Goal: Check status: Check status

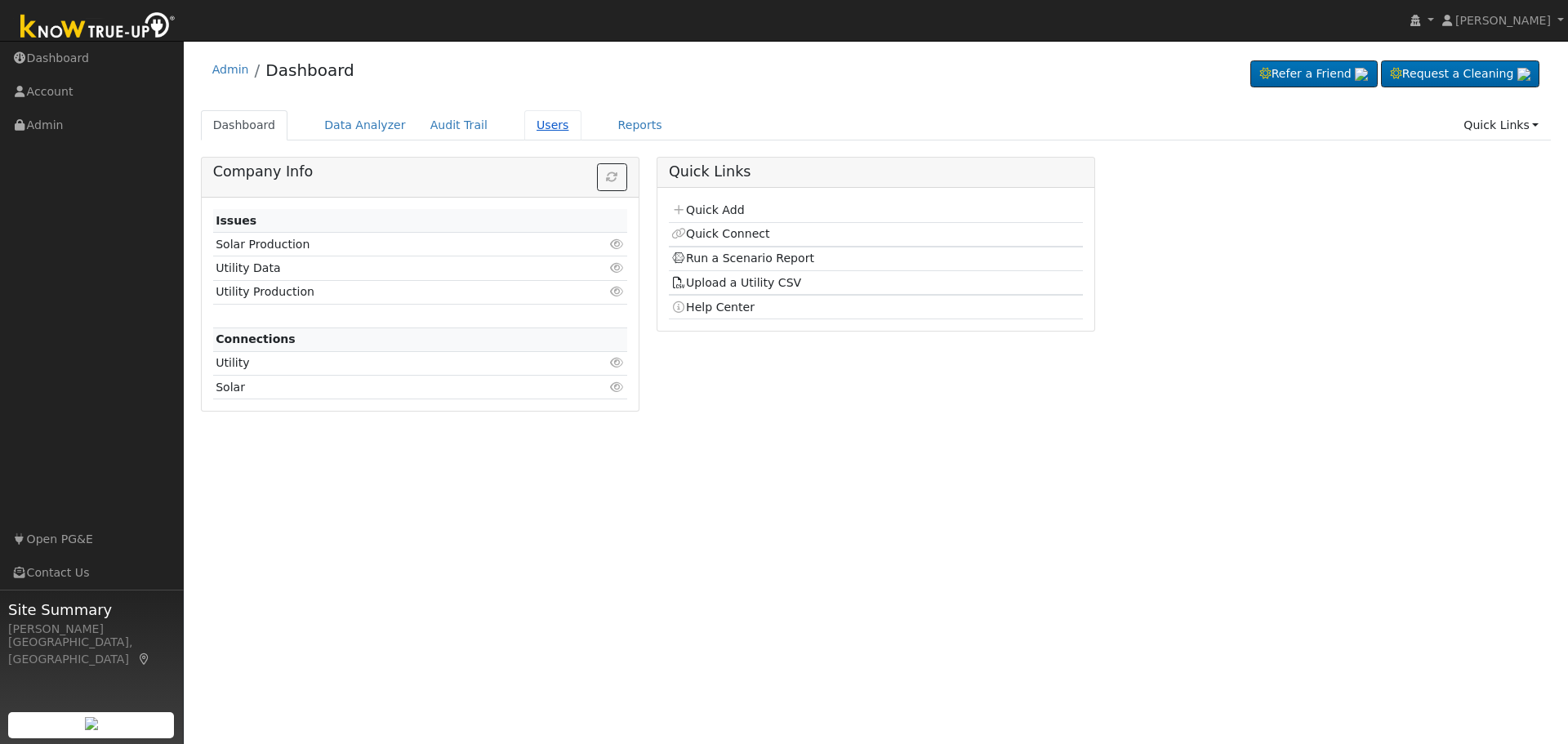
click at [526, 126] on link "Users" at bounding box center [553, 125] width 58 height 30
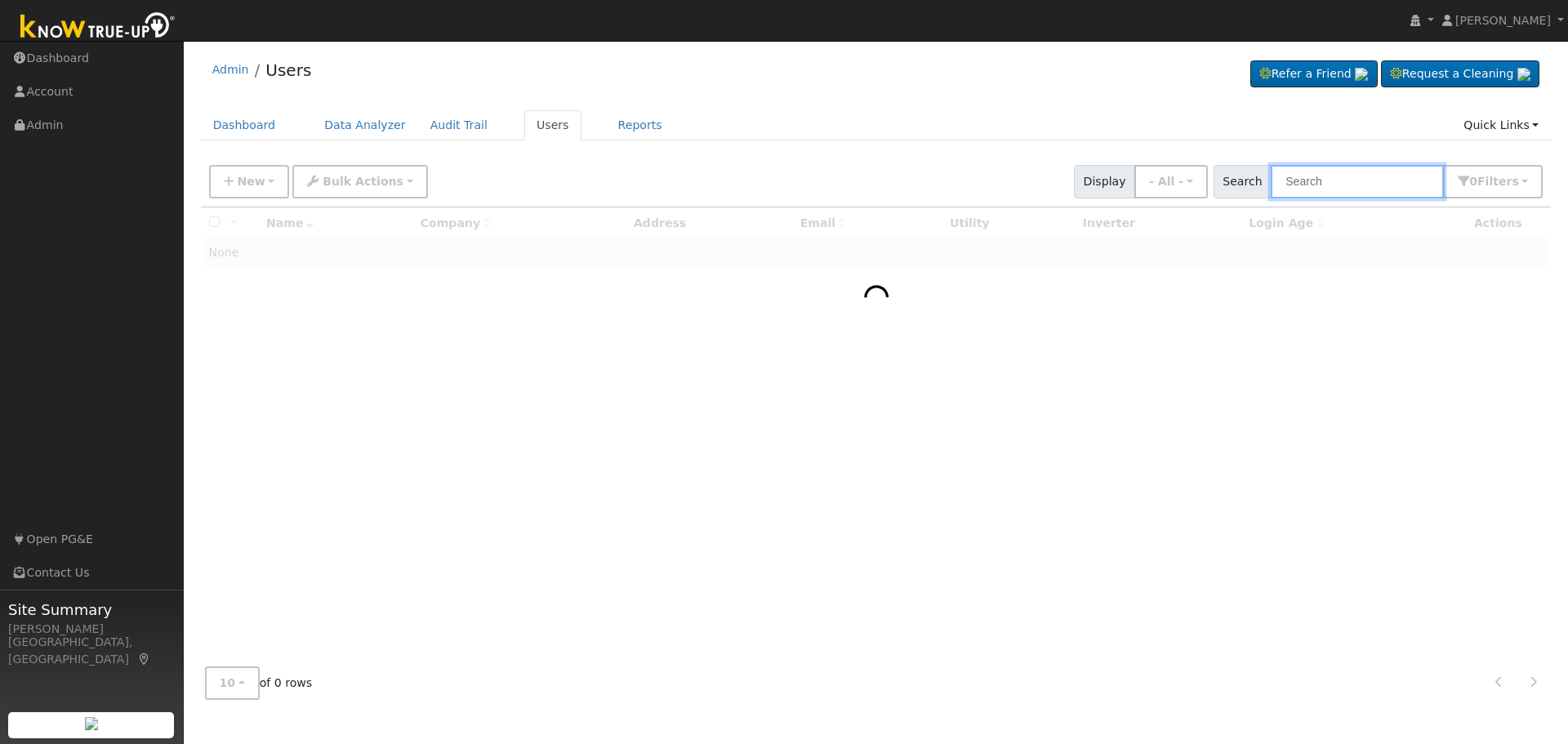
click at [1347, 182] on input "text" at bounding box center [1357, 181] width 174 height 33
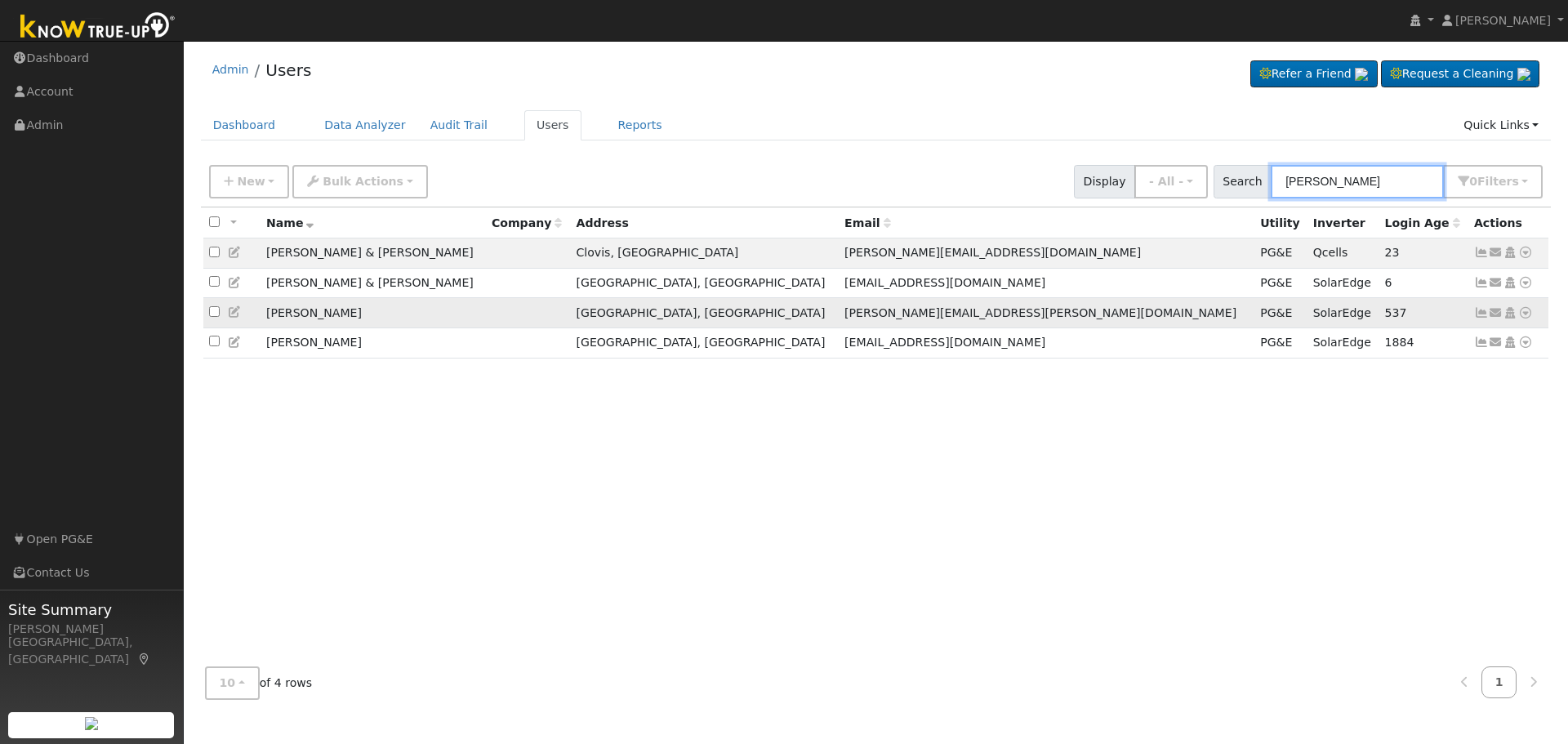
type input "[PERSON_NAME]"
click at [1523, 317] on icon at bounding box center [1524, 313] width 15 height 12
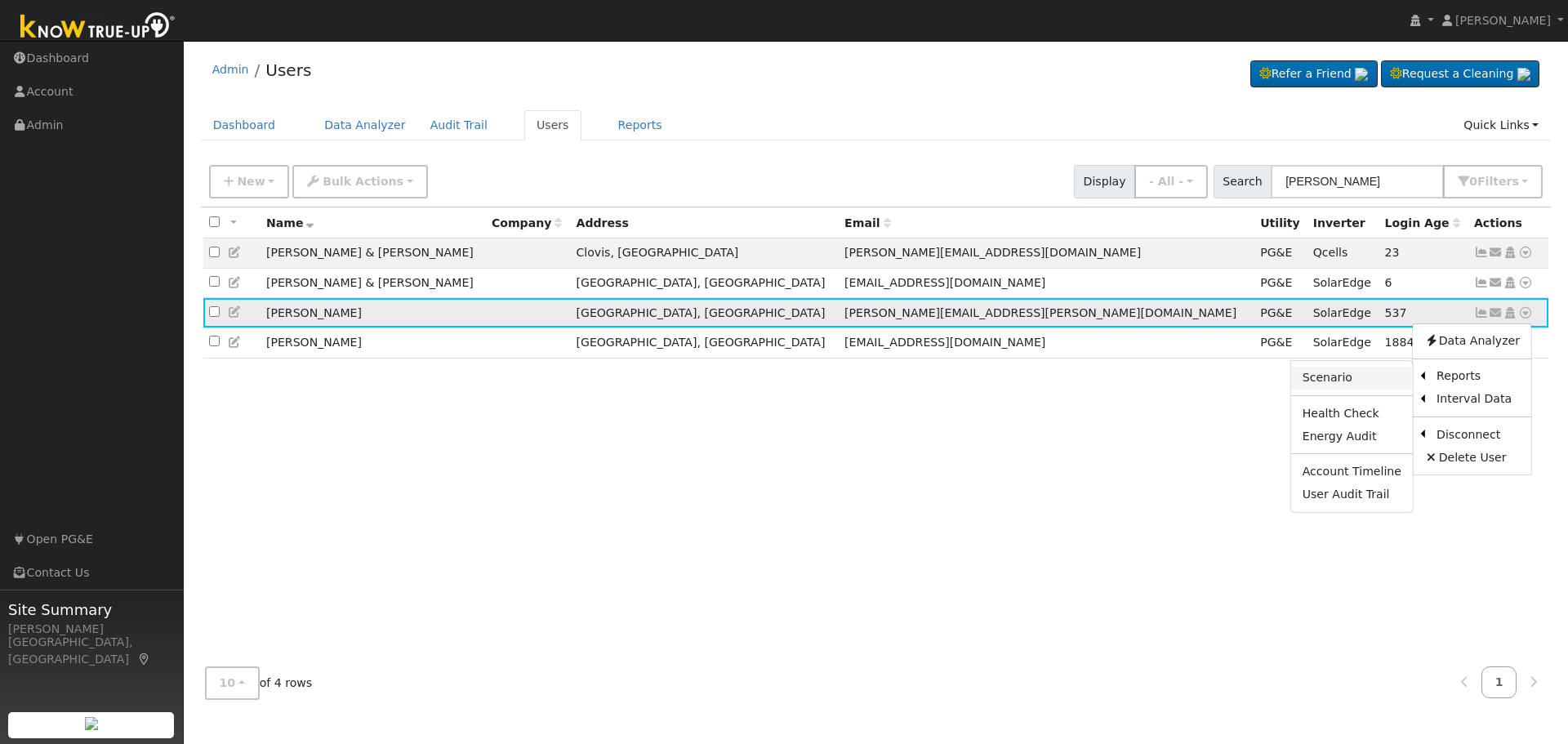
click at [1319, 385] on link "Scenario" at bounding box center [1352, 377] width 122 height 22
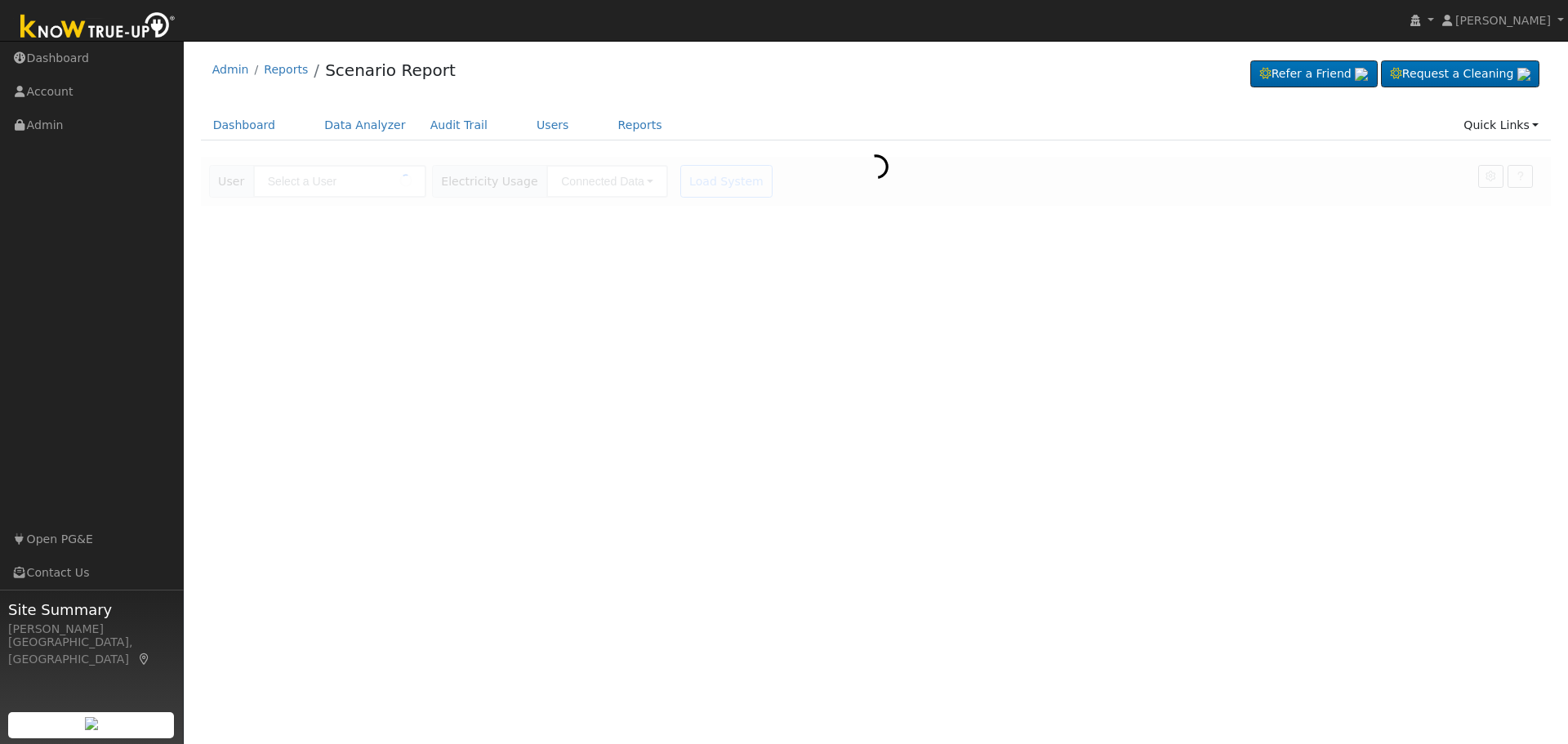
type input "[PERSON_NAME]"
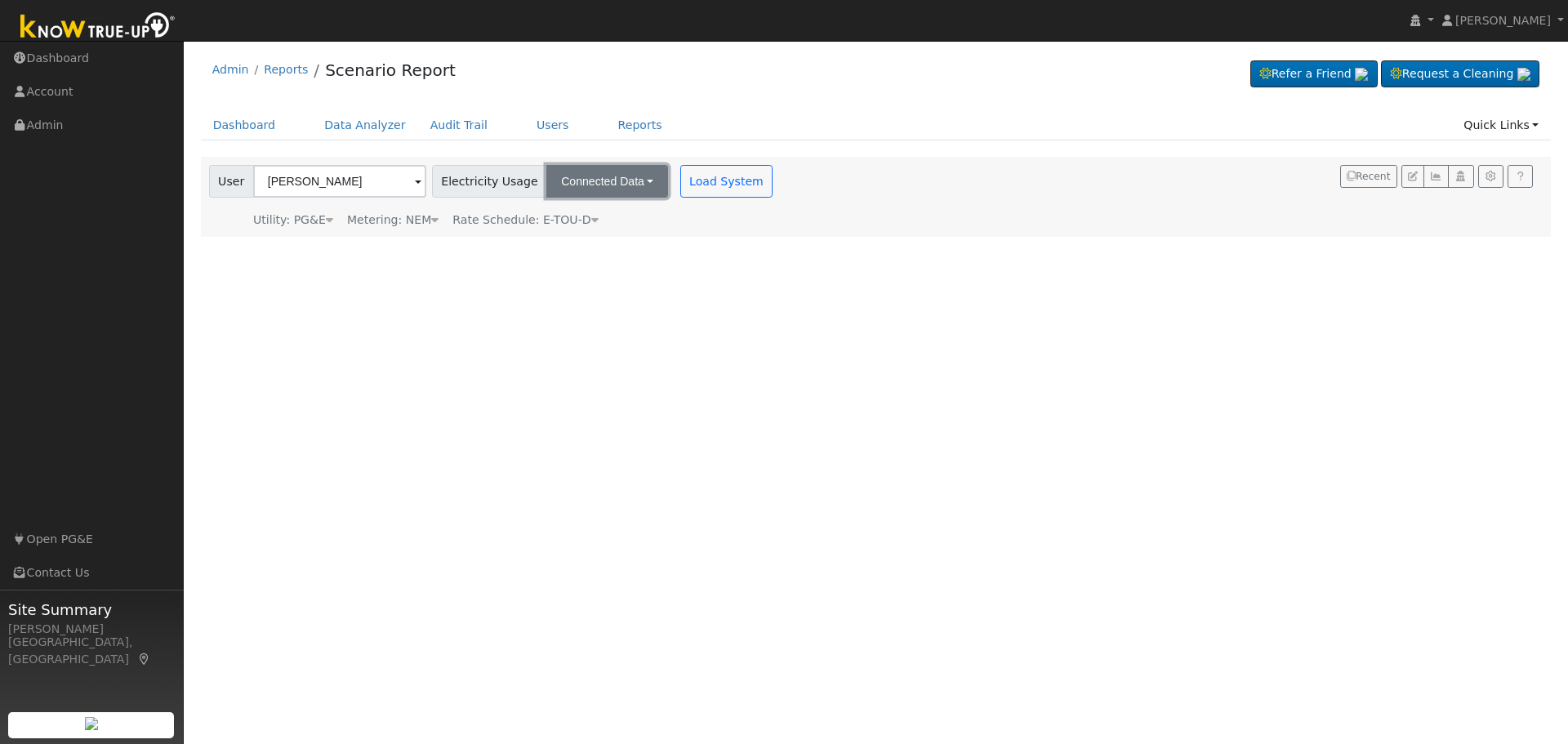
click at [630, 175] on button "Connected Data" at bounding box center [607, 180] width 122 height 32
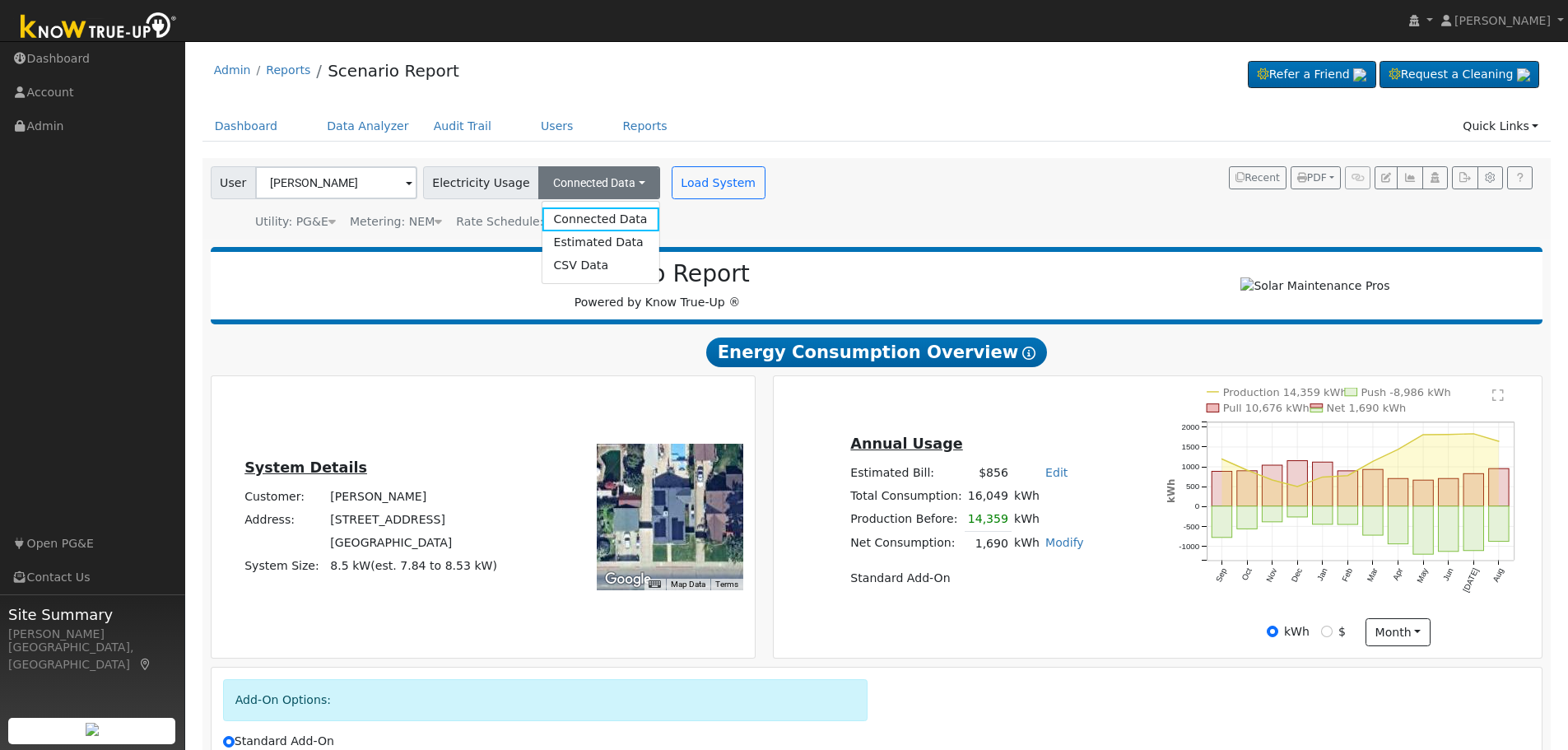
click at [829, 216] on div "User Kirsten Krejcik Account Default Account Default Account 625 East Clinton A…" at bounding box center [874, 195] width 1333 height 70
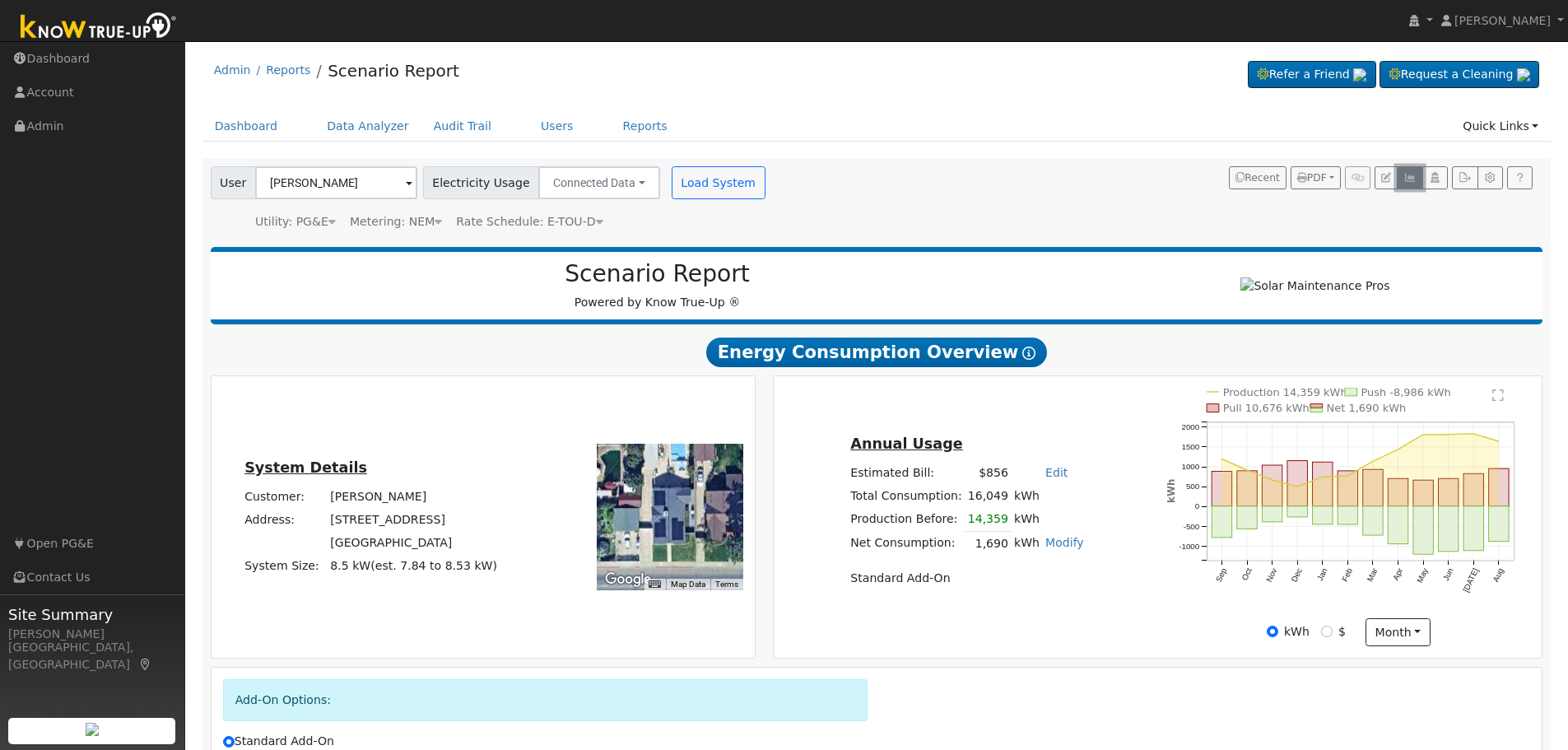
click at [1406, 179] on icon "button" at bounding box center [1410, 178] width 13 height 10
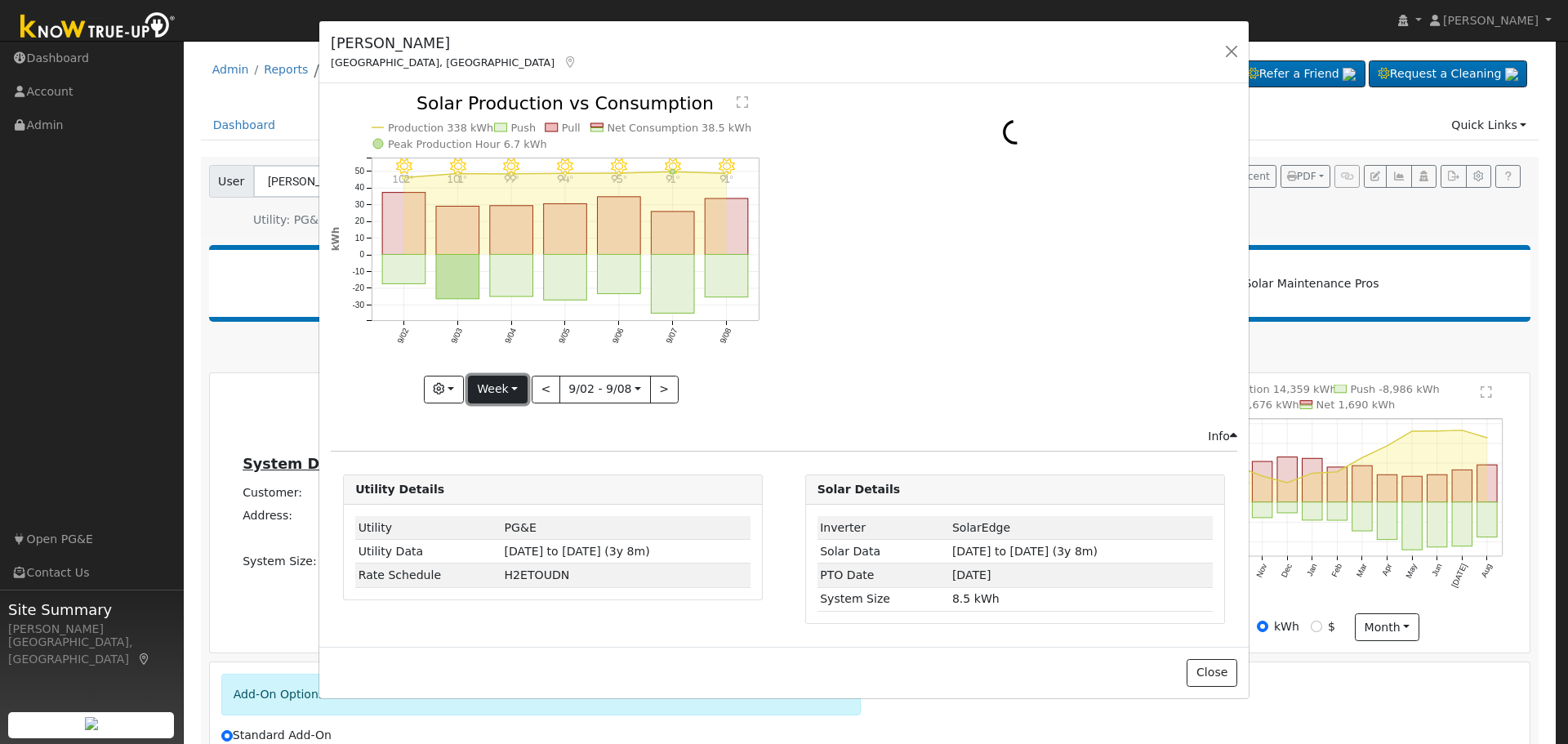
click at [514, 385] on button "Week" at bounding box center [497, 389] width 59 height 27
click at [507, 489] on link "Year" at bounding box center [526, 490] width 113 height 22
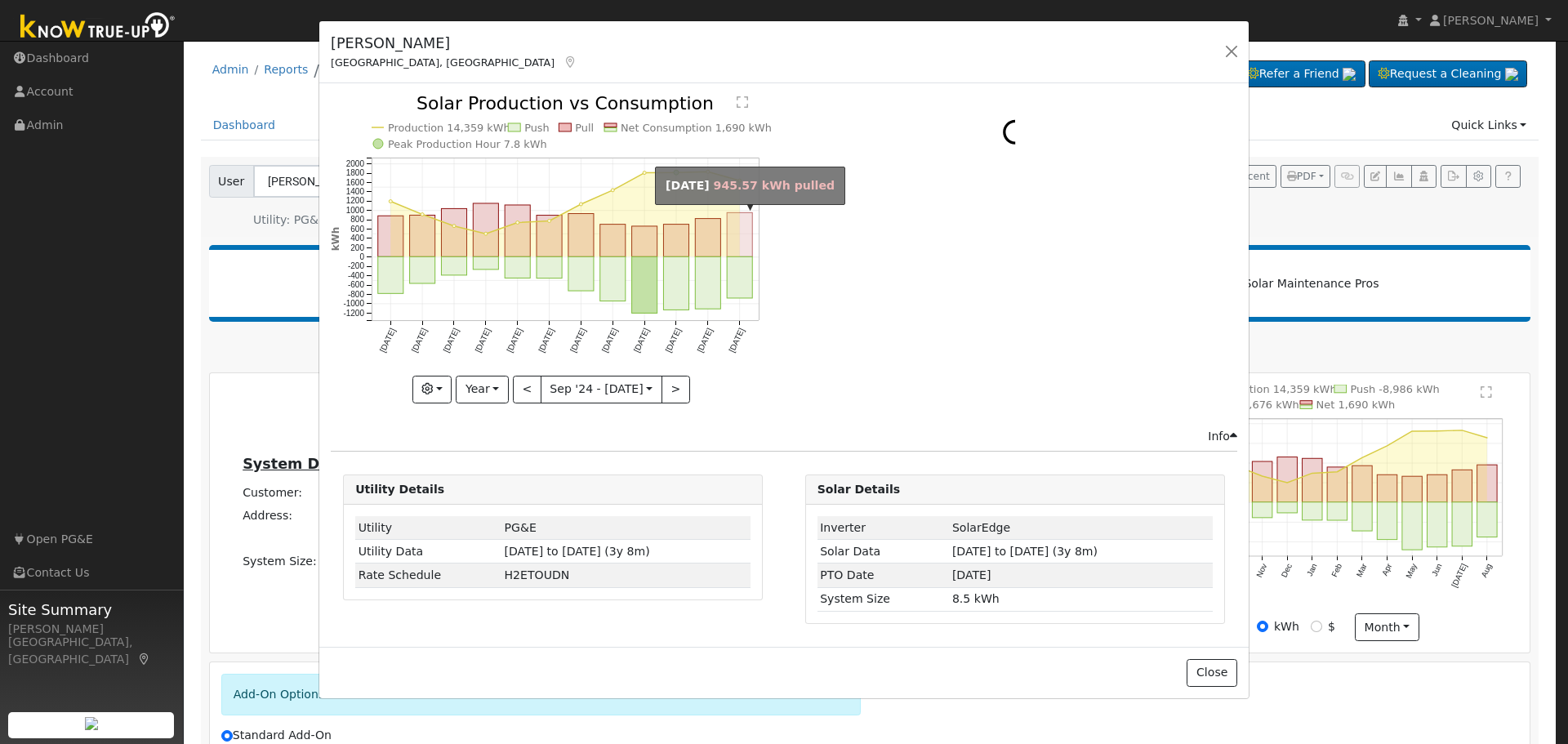
click at [745, 238] on rect "onclick=""" at bounding box center [740, 235] width 25 height 44
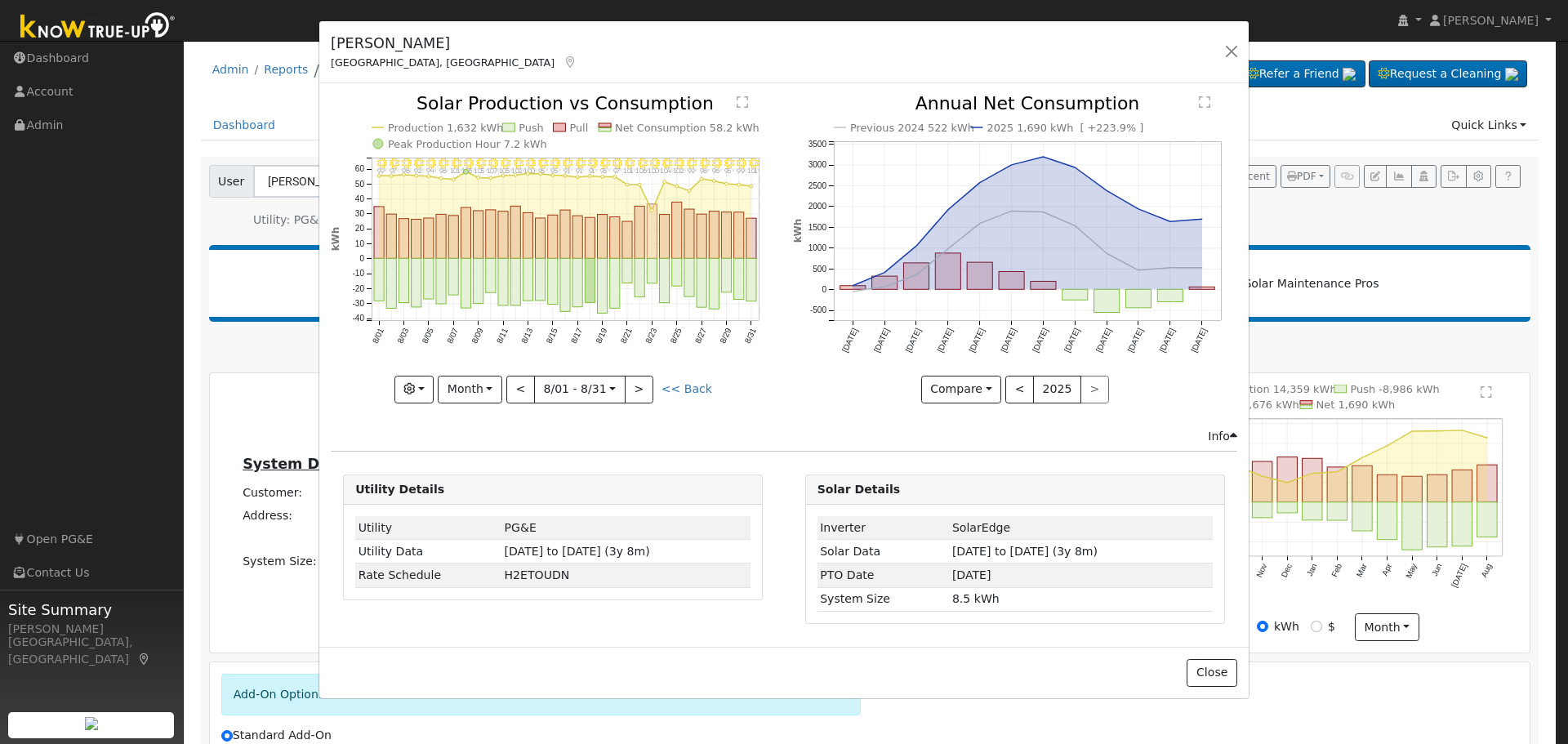
click at [649, 215] on rect "onclick=""" at bounding box center [652, 231] width 10 height 55
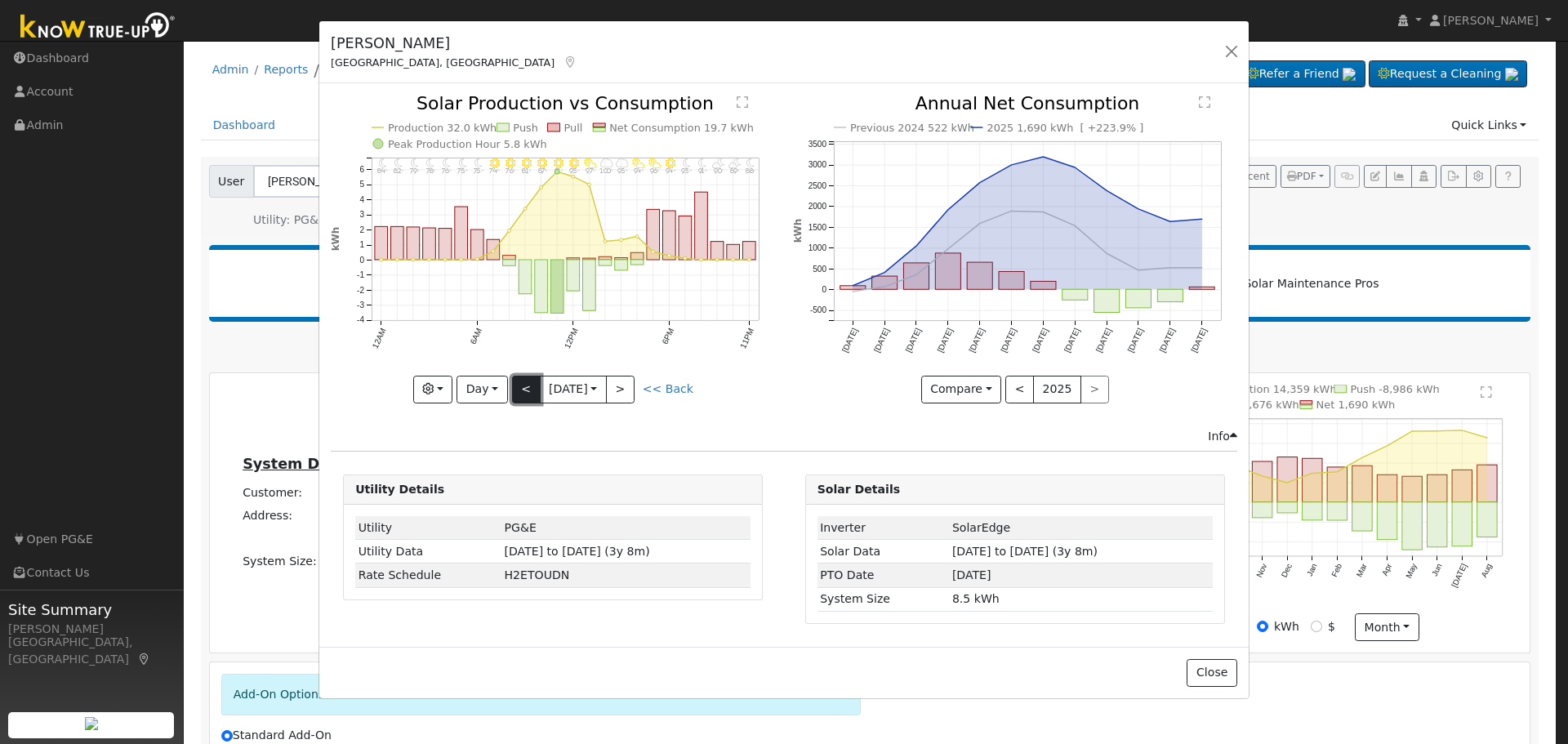
click at [520, 384] on button "<" at bounding box center [526, 389] width 28 height 27
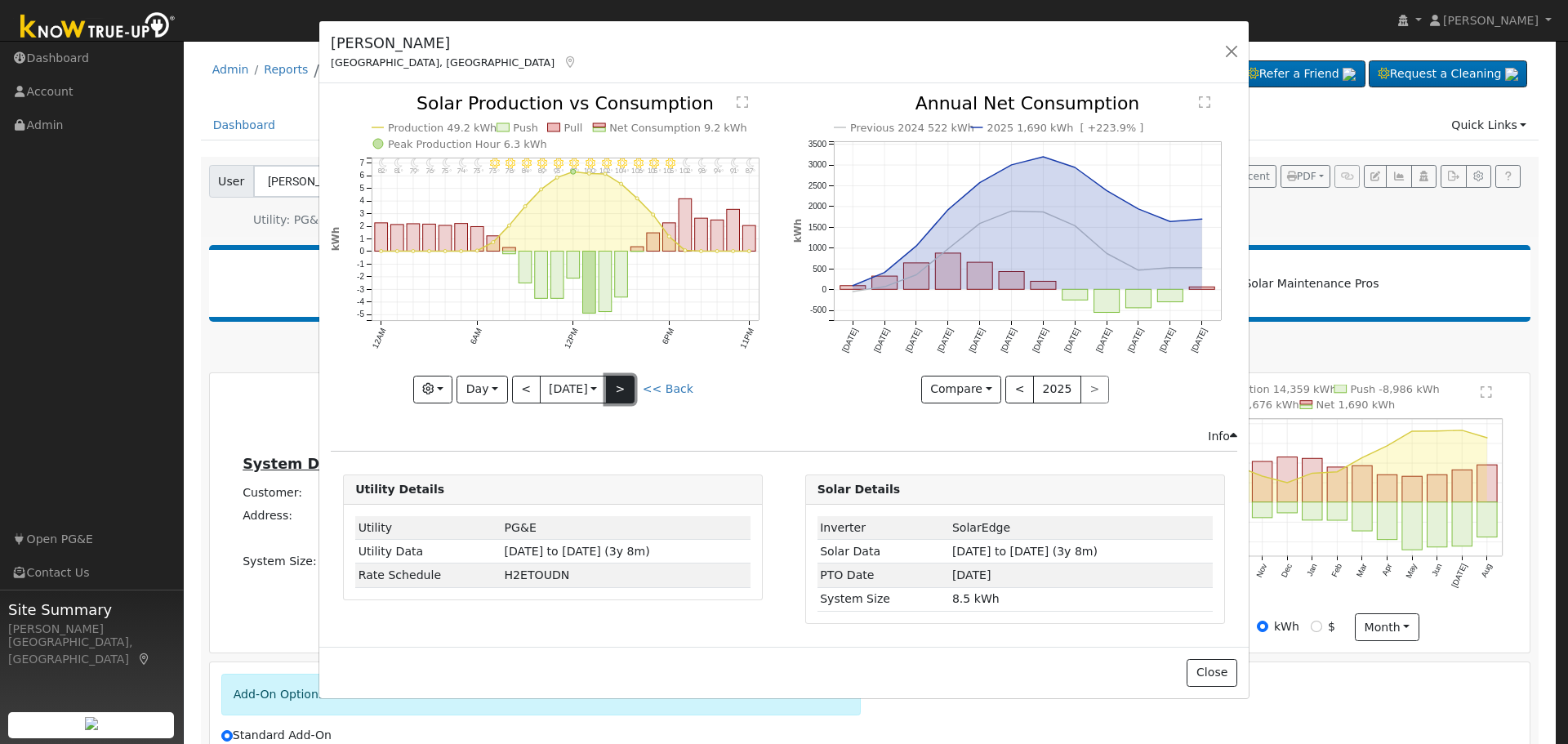
click at [630, 384] on button ">" at bounding box center [619, 389] width 28 height 27
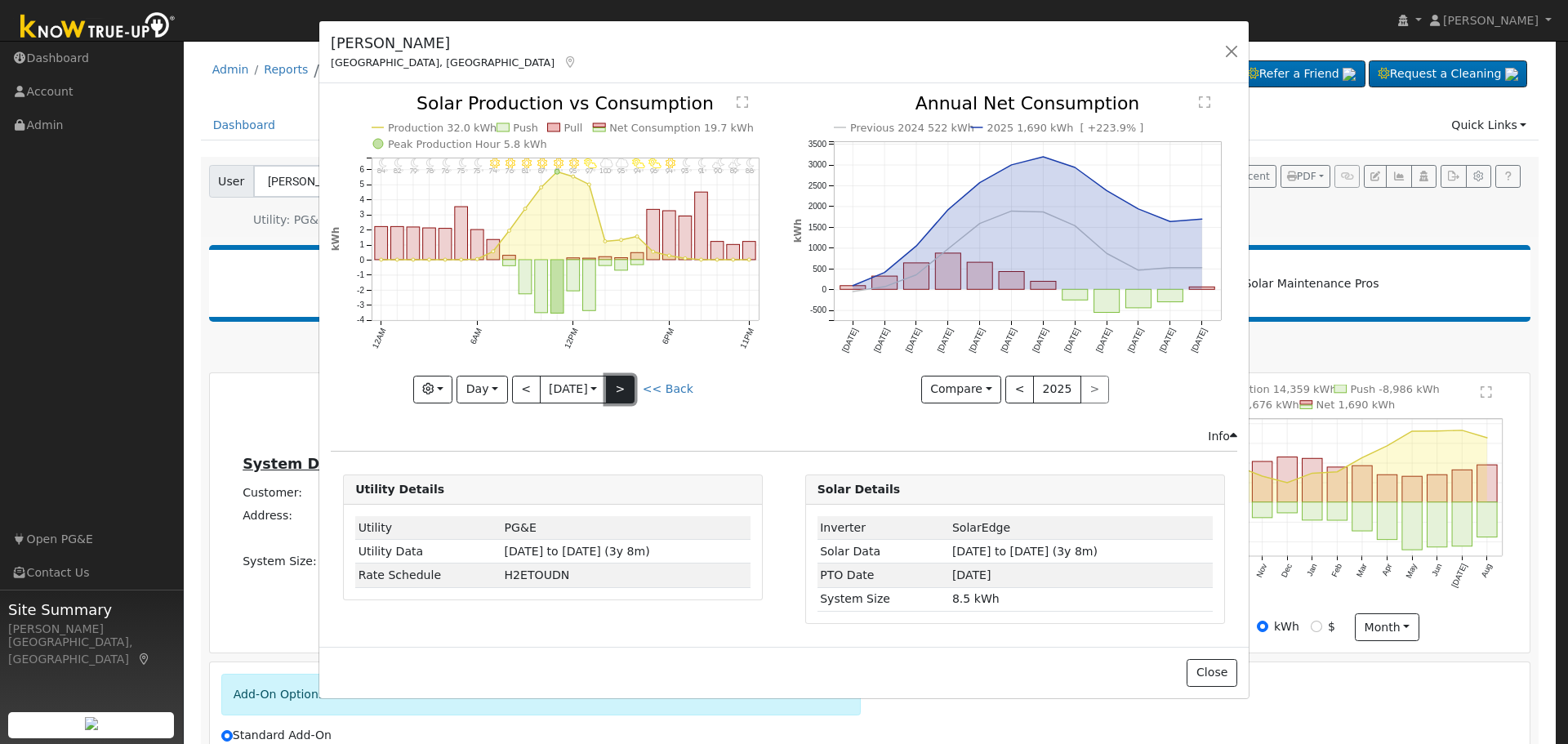
click at [630, 384] on button ">" at bounding box center [619, 389] width 28 height 27
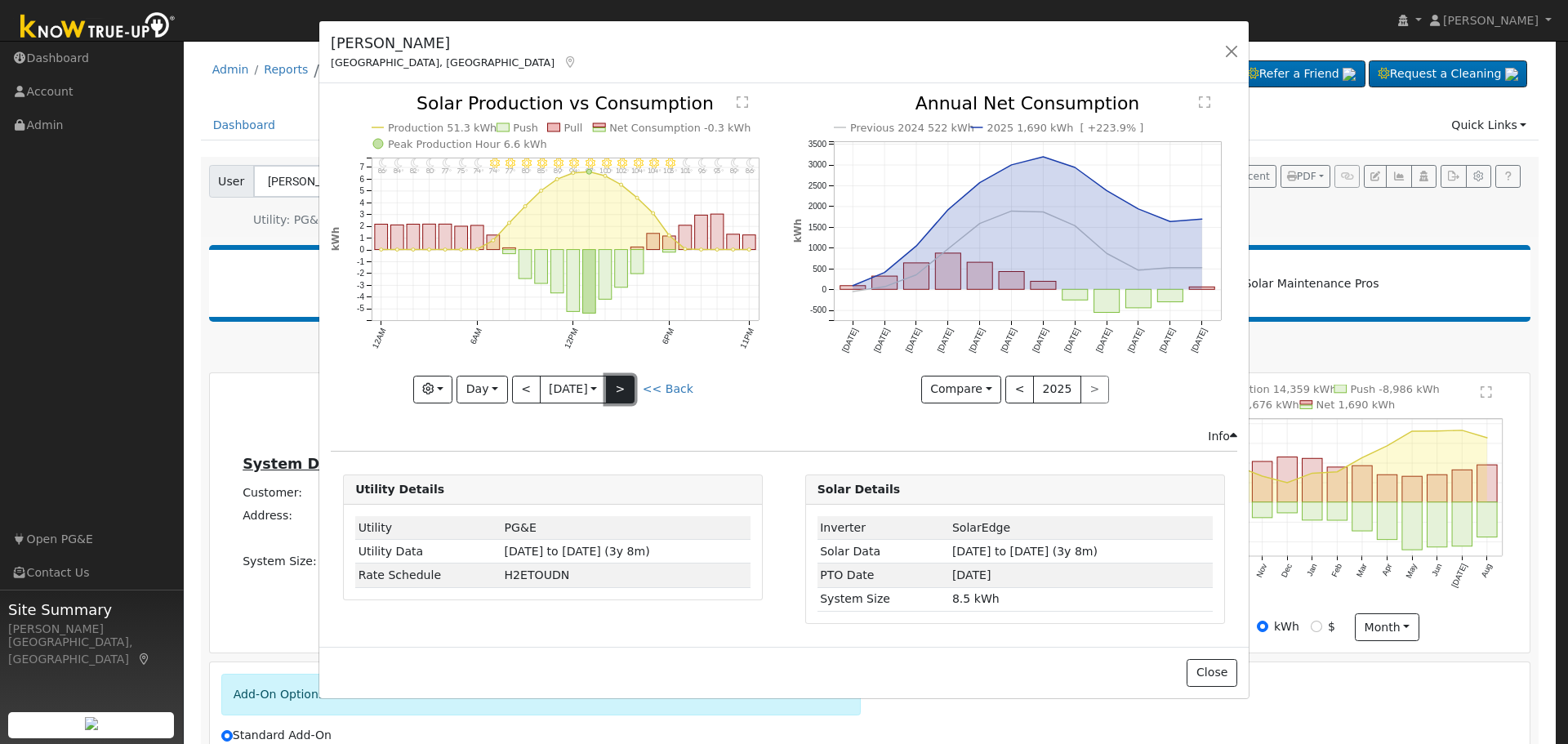
click at [624, 394] on button ">" at bounding box center [619, 389] width 28 height 27
type input "2025-08-25"
